Goal: Task Accomplishment & Management: Manage account settings

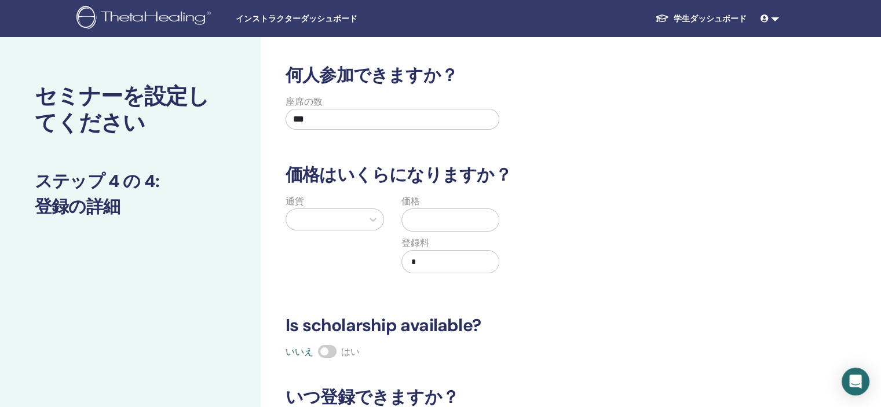
click at [578, 166] on h3 "価格はいくらになりますか？" at bounding box center [517, 174] width 476 height 21
click at [450, 131] on div "座席の数 ***" at bounding box center [393, 116] width 214 height 42
click at [412, 115] on input "***" at bounding box center [393, 119] width 214 height 21
type input "**"
click at [423, 160] on div "何人参加できますか？ 座席の数 ** 価格はいくらになりますか？ 通貨 価格 登録料 * Is scholarship available? いいえ はい い…" at bounding box center [517, 296] width 476 height 462
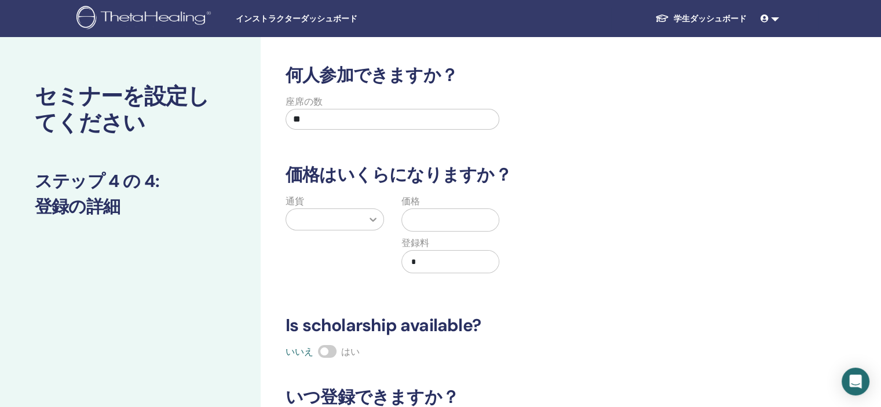
click at [373, 224] on icon at bounding box center [373, 220] width 12 height 12
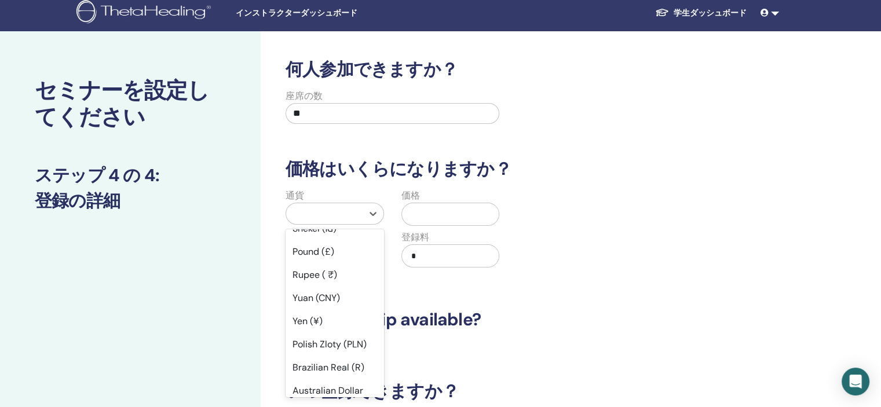
scroll to position [174, 0]
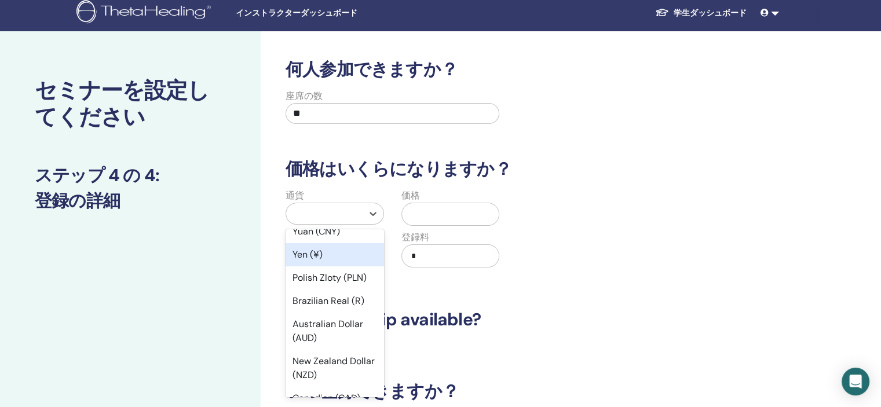
click at [342, 252] on div "Yen (¥)" at bounding box center [335, 254] width 98 height 23
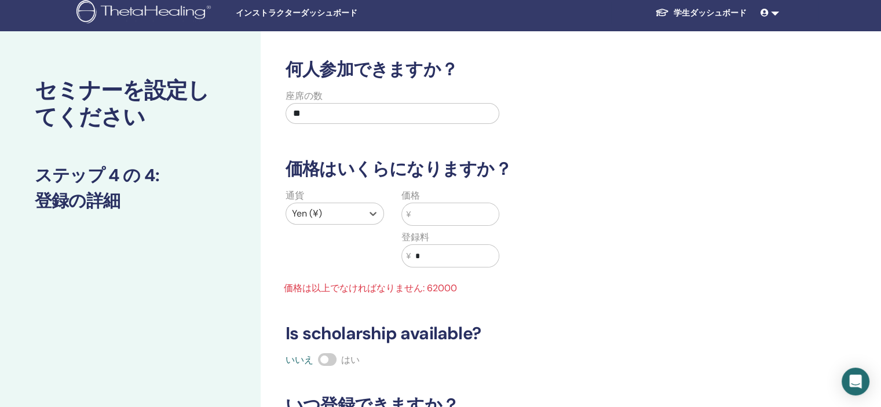
click at [436, 210] on input "text" at bounding box center [455, 214] width 88 height 22
drag, startPoint x: 443, startPoint y: 208, endPoint x: 400, endPoint y: 215, distance: 44.0
click at [400, 215] on div "価格 ¥ **** 登録料 ¥ *" at bounding box center [451, 235] width 116 height 93
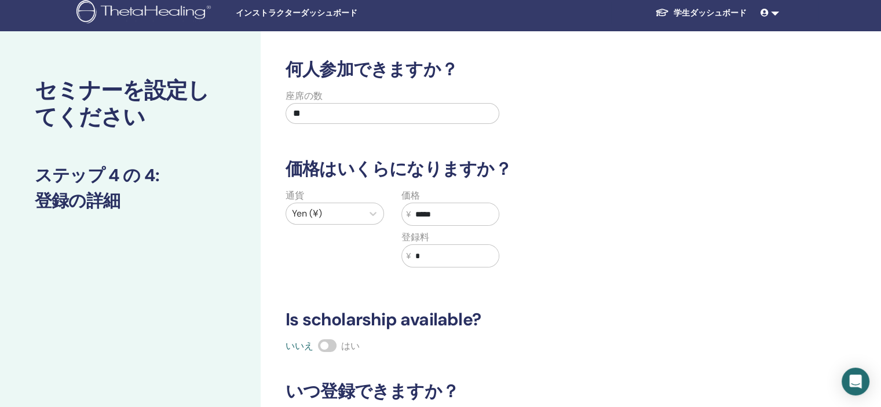
type input "*****"
click at [466, 259] on input "*" at bounding box center [455, 256] width 88 height 22
type input "*"
type input "****"
click at [591, 256] on div "通貨 Yen (¥) 価格 ¥ ***** 登録料 ¥ ****" at bounding box center [508, 235] width 476 height 93
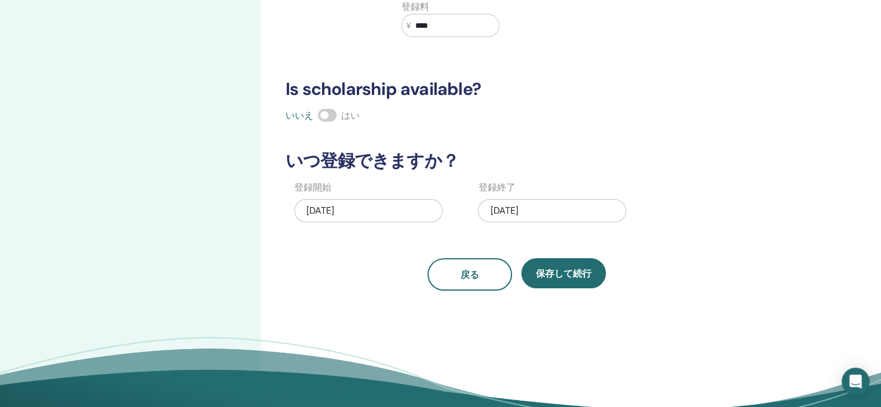
scroll to position [237, 0]
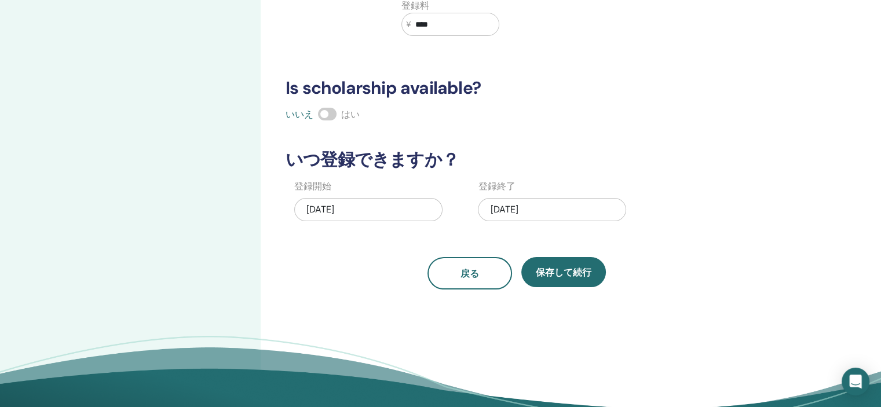
click at [380, 213] on div "09/04/2025" at bounding box center [368, 209] width 148 height 23
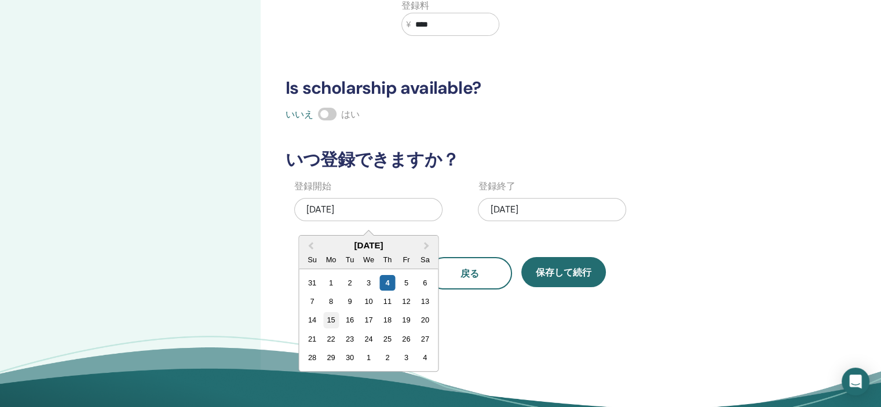
click at [329, 317] on div "15" at bounding box center [331, 320] width 16 height 16
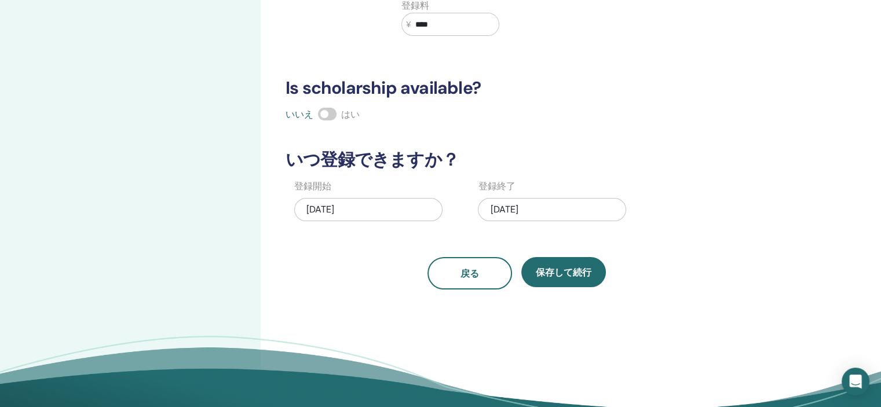
click at [346, 311] on div "何人参加できますか？ 座席の数 ** 価格はいくらになりますか？ 通貨 Yen (¥) 価格 ¥ ***** 登録料 ¥ **** Is scholarshi…" at bounding box center [554, 126] width 587 height 652
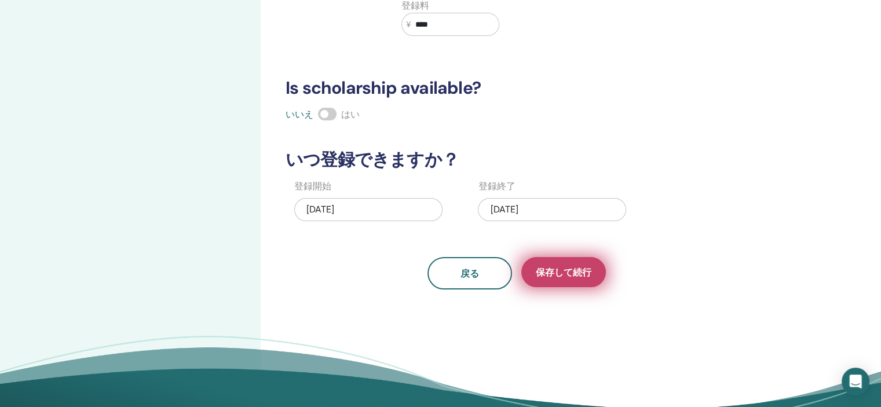
click at [572, 274] on span "保存して続行" at bounding box center [564, 272] width 56 height 12
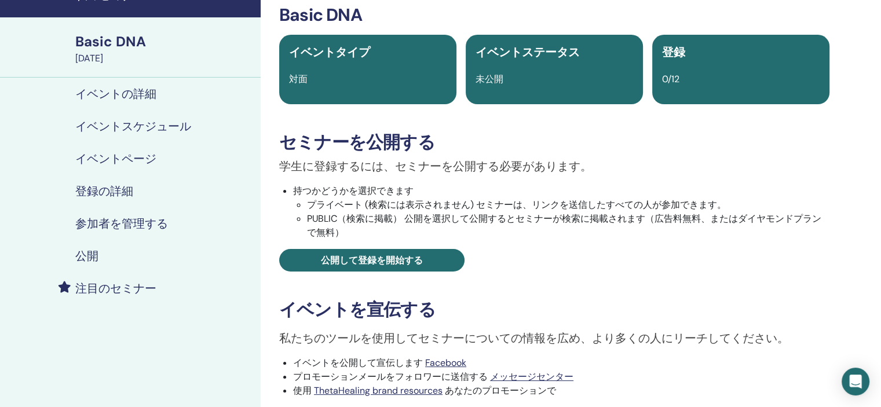
scroll to position [58, 0]
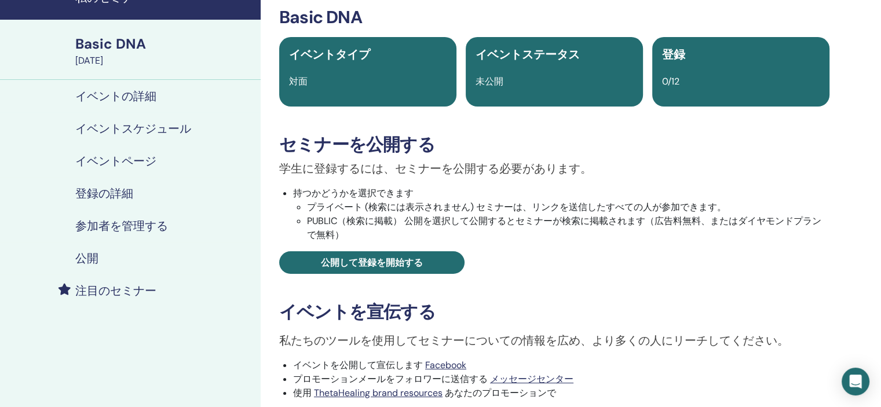
click at [134, 133] on h4 "イベントスケジュール" at bounding box center [133, 129] width 116 height 14
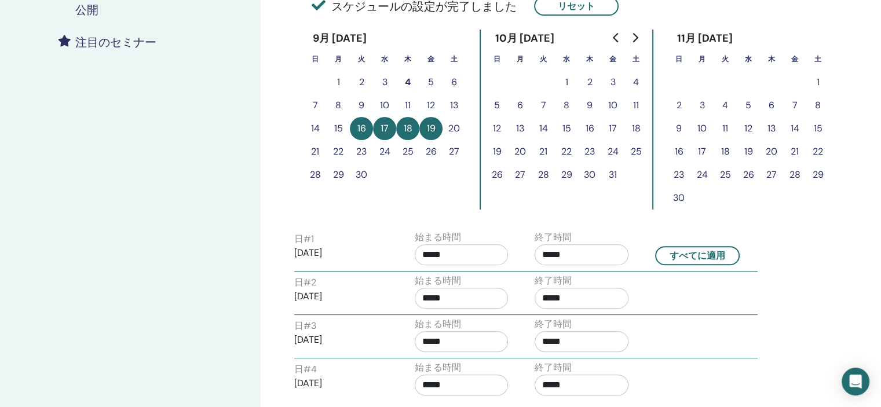
scroll to position [116, 0]
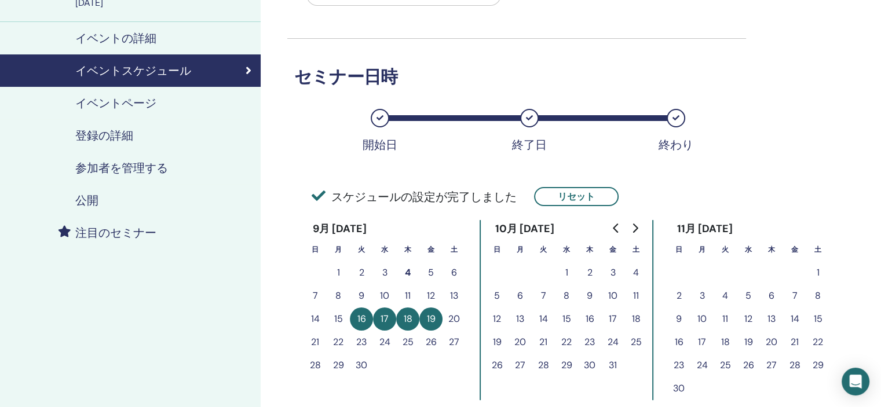
click at [151, 103] on h4 "イベントページ" at bounding box center [115, 103] width 81 height 14
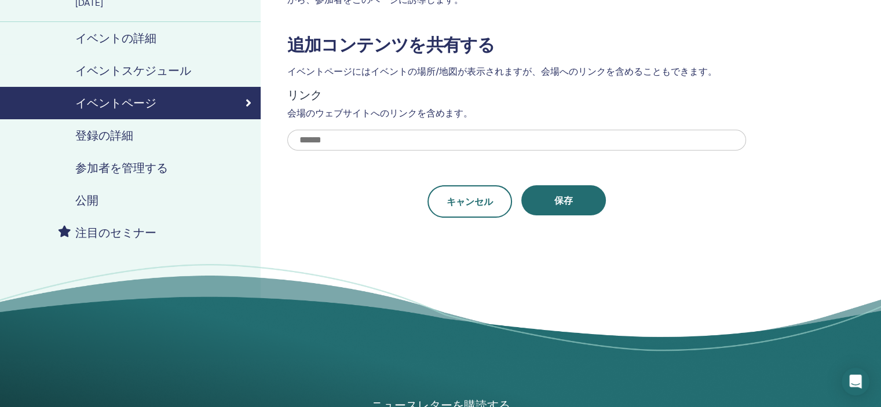
click at [119, 133] on h4 "登録の詳細" at bounding box center [104, 136] width 58 height 14
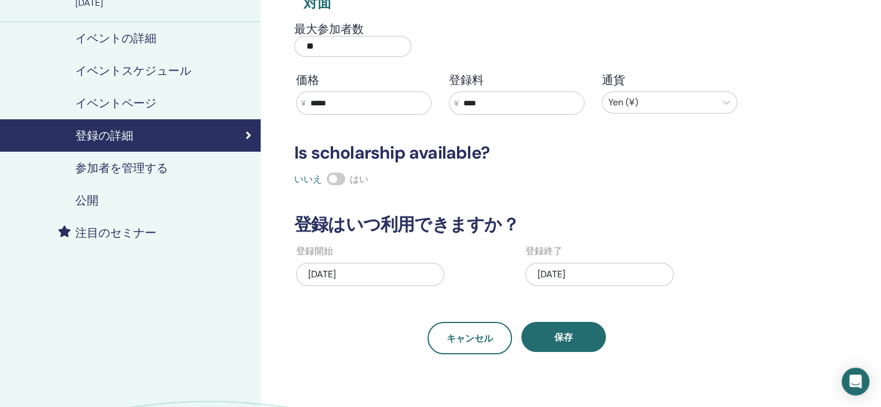
click at [108, 32] on h4 "イベントの詳細" at bounding box center [115, 38] width 81 height 14
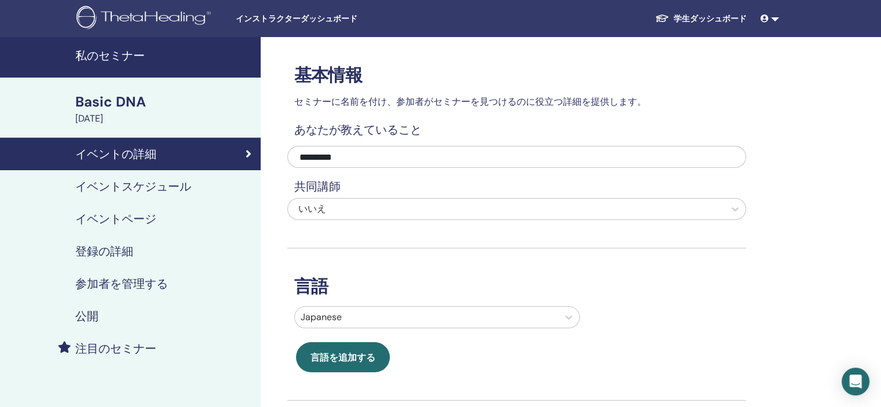
click at [115, 57] on h4 "私のセミナー" at bounding box center [164, 56] width 178 height 14
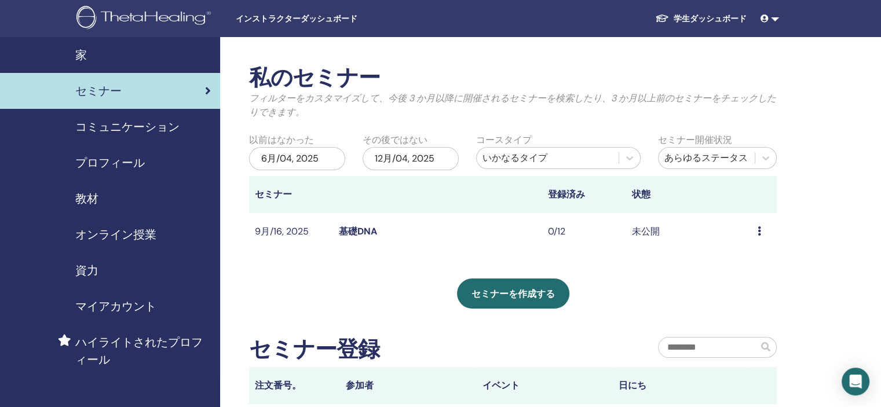
click at [760, 233] on icon at bounding box center [759, 230] width 3 height 9
click at [670, 285] on div "セミナーを作成する" at bounding box center [513, 294] width 528 height 30
click at [758, 233] on icon at bounding box center [759, 230] width 3 height 9
click at [754, 240] on link "プレビュー" at bounding box center [751, 242] width 46 height 12
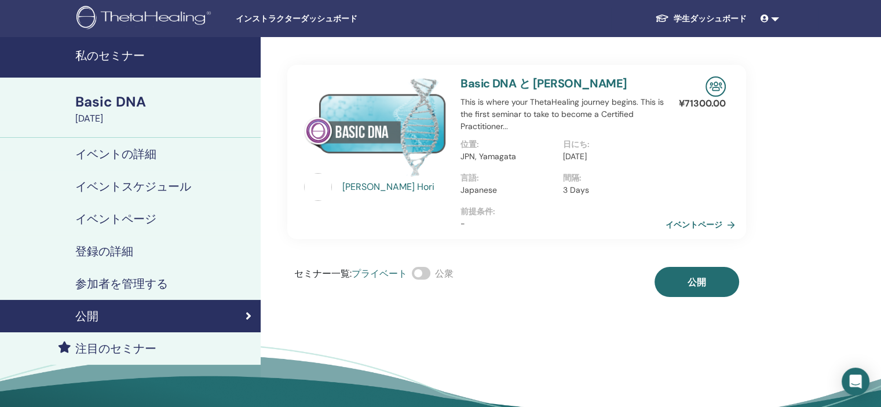
click at [693, 225] on link "イベントページ" at bounding box center [702, 224] width 74 height 17
click at [94, 111] on div "Basic DNA" at bounding box center [164, 102] width 178 height 20
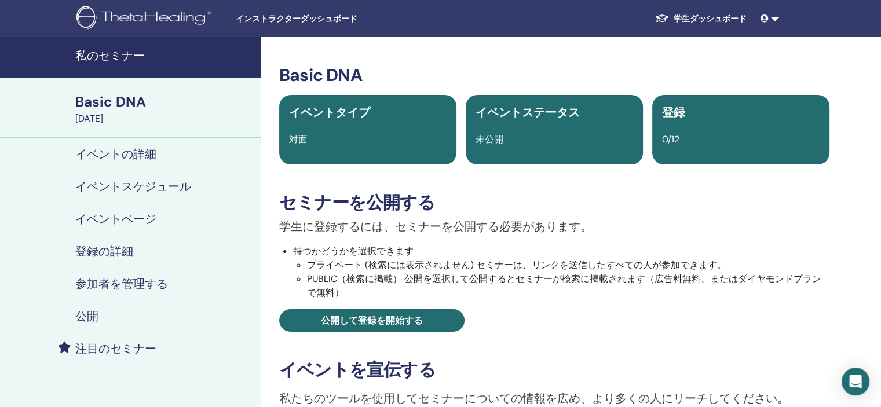
click at [108, 153] on h4 "イベントの詳細" at bounding box center [115, 154] width 81 height 14
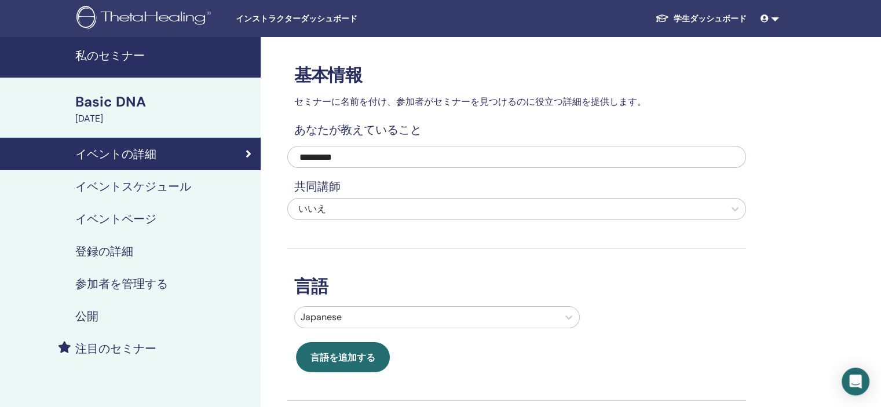
click at [109, 250] on h4 "登録の詳細" at bounding box center [104, 251] width 58 height 14
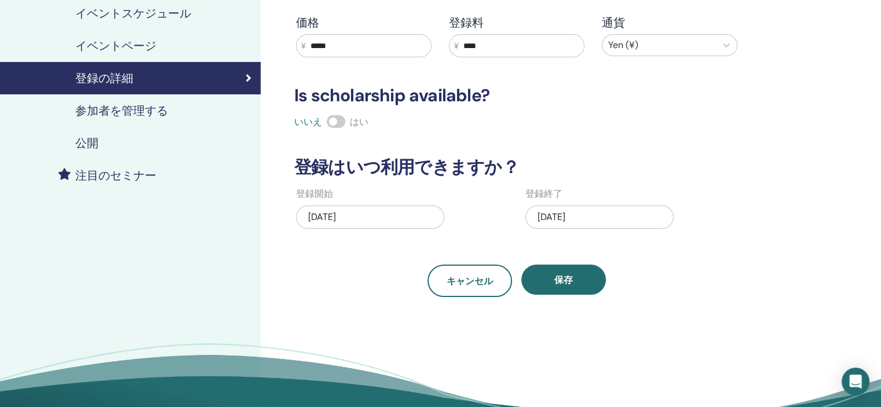
scroll to position [174, 0]
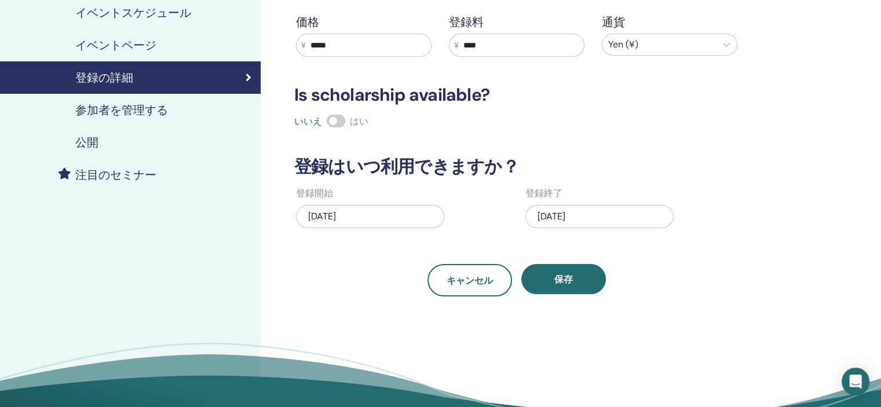
click at [110, 113] on h4 "参加者を管理する" at bounding box center [121, 110] width 93 height 14
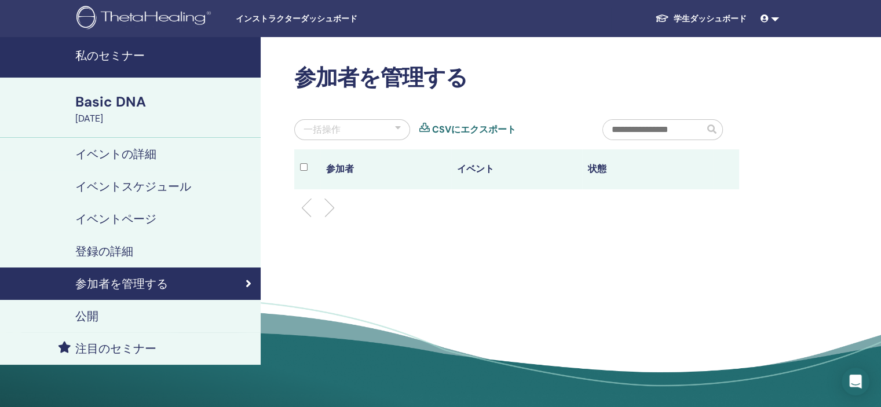
click at [100, 155] on h4 "イベントの詳細" at bounding box center [115, 154] width 81 height 14
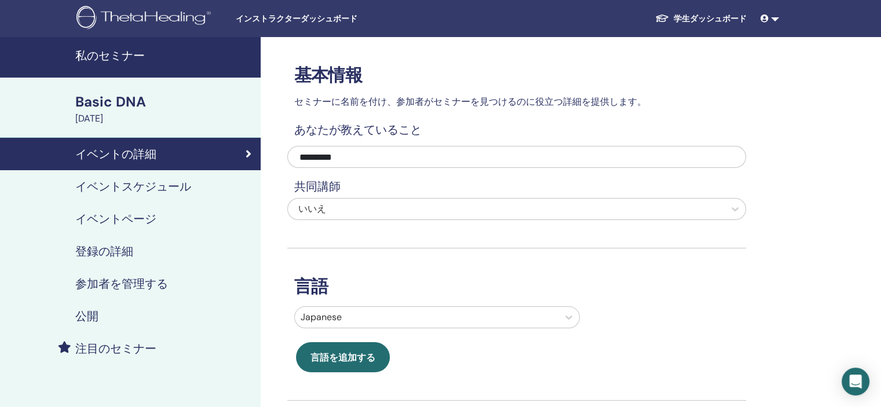
click at [109, 181] on h4 "イベントスケジュール" at bounding box center [133, 187] width 116 height 14
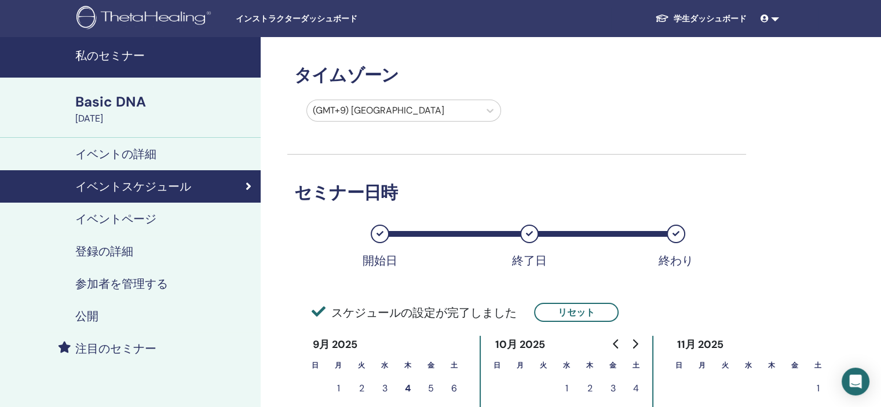
click at [142, 215] on h4 "イベントページ" at bounding box center [115, 219] width 81 height 14
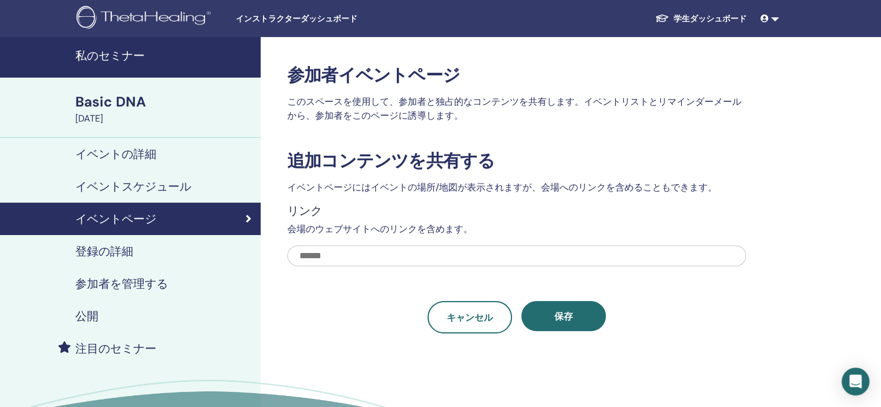
click at [86, 317] on h4 "公開" at bounding box center [86, 316] width 23 height 14
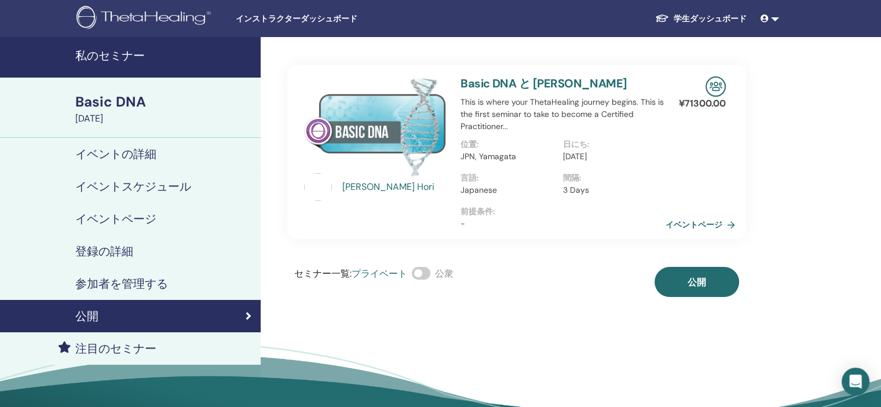
click at [109, 159] on h4 "イベントの詳細" at bounding box center [115, 154] width 81 height 14
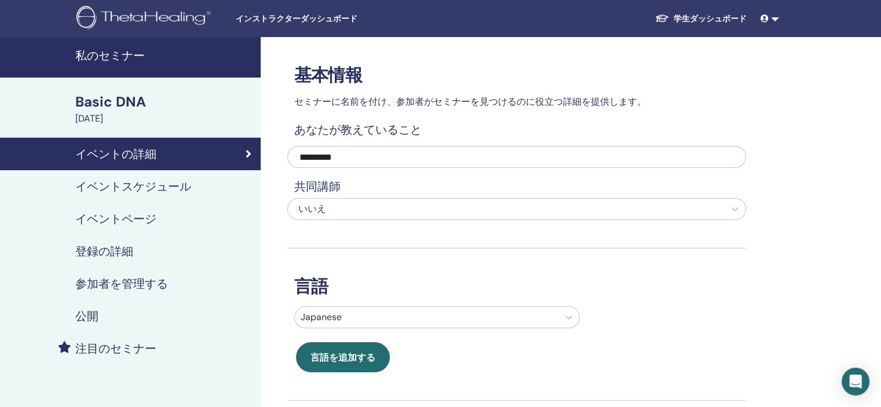
click at [116, 122] on div "[DATE]" at bounding box center [164, 119] width 178 height 14
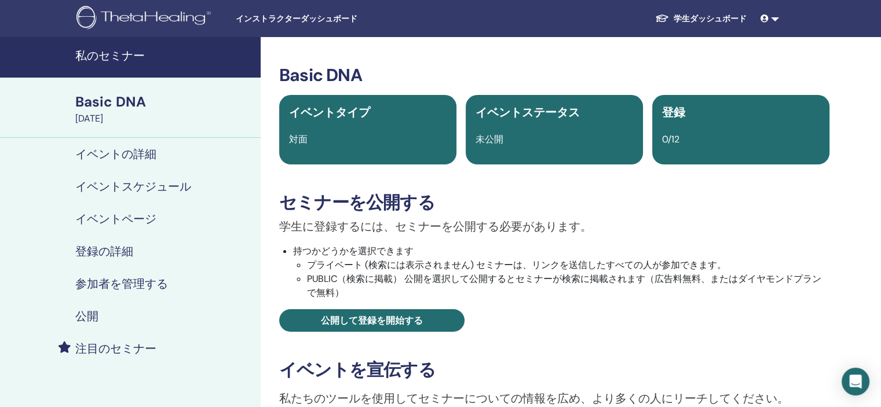
click at [117, 119] on div "[DATE]" at bounding box center [164, 119] width 178 height 14
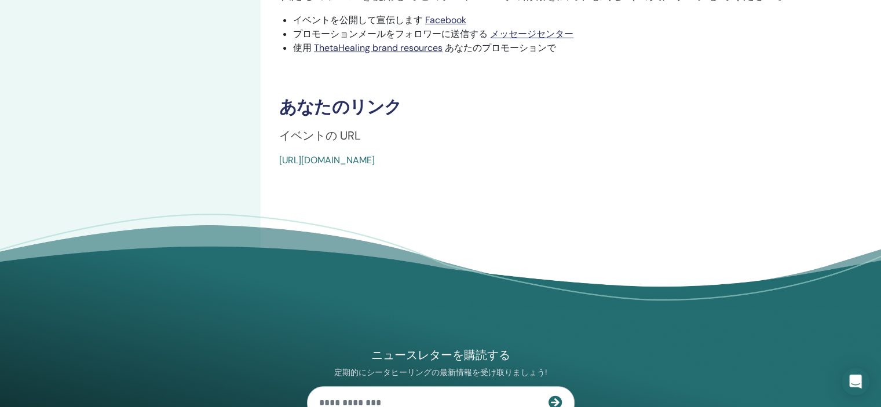
scroll to position [405, 0]
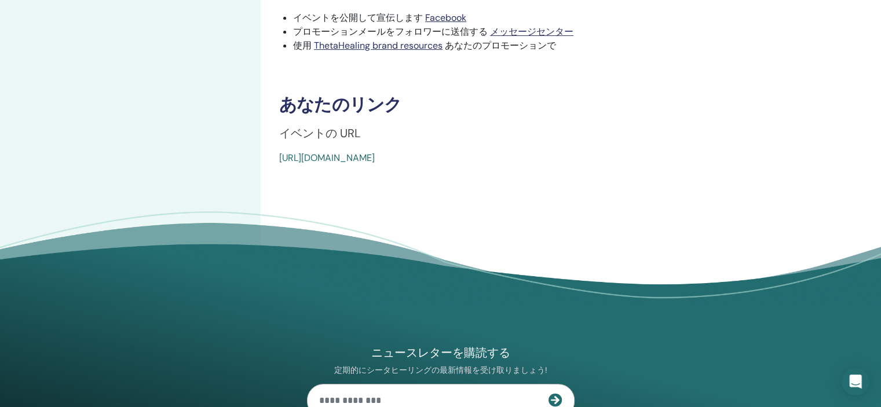
drag, startPoint x: 278, startPoint y: 157, endPoint x: 540, endPoint y: 158, distance: 262.4
